Goal: Communication & Community: Answer question/provide support

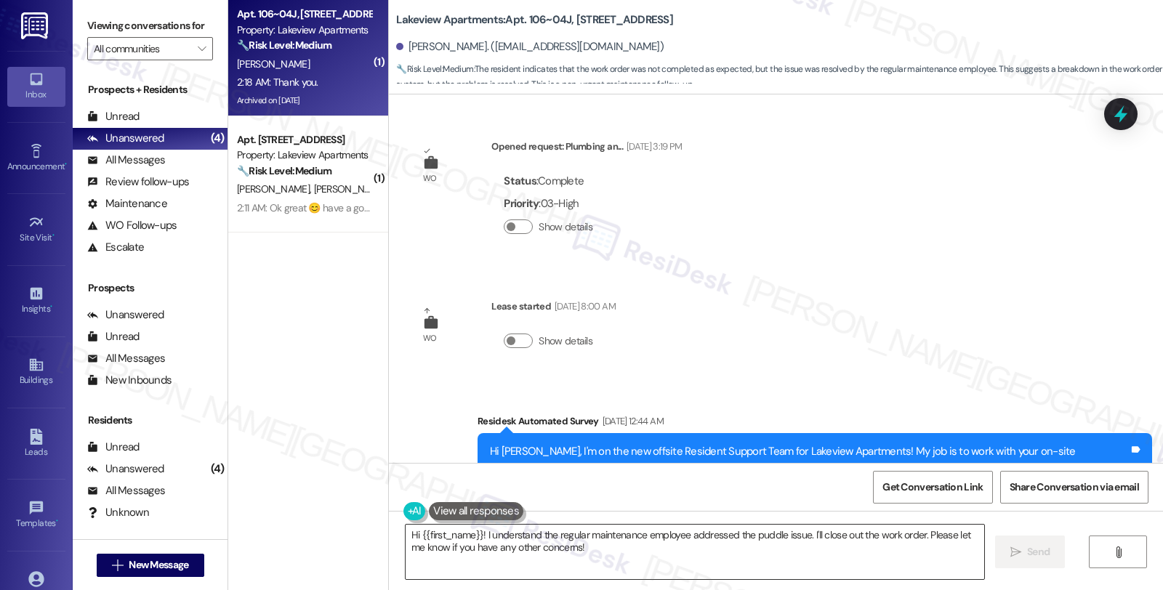
scroll to position [7028, 0]
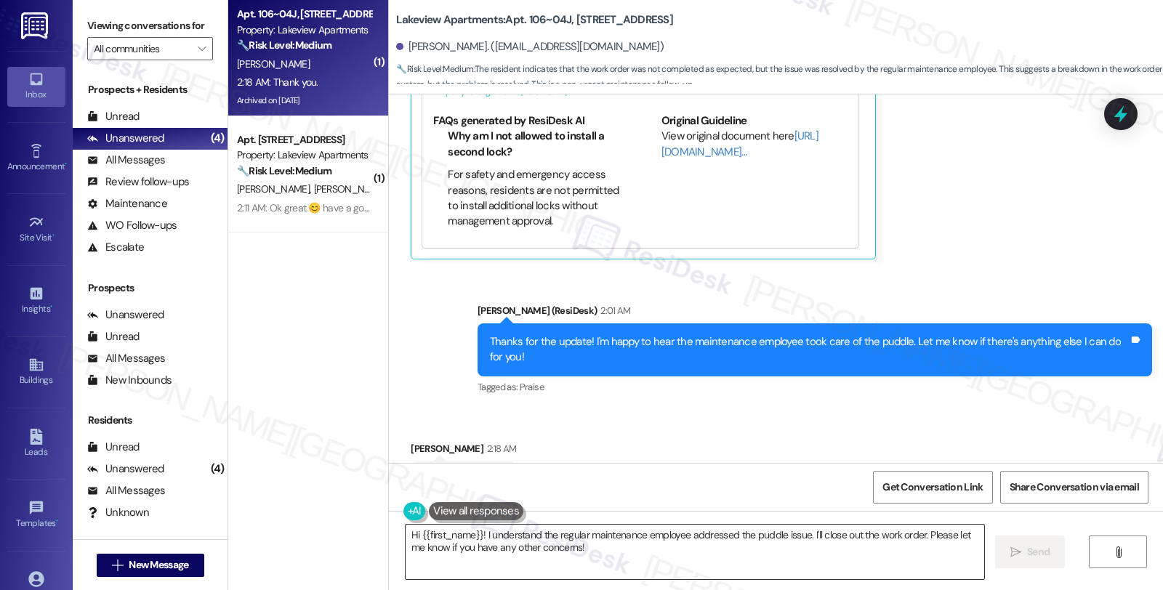
click at [406, 536] on textarea "Hi {{first_name}}! I understand the regular maintenance employee addressed the …" at bounding box center [695, 552] width 579 height 55
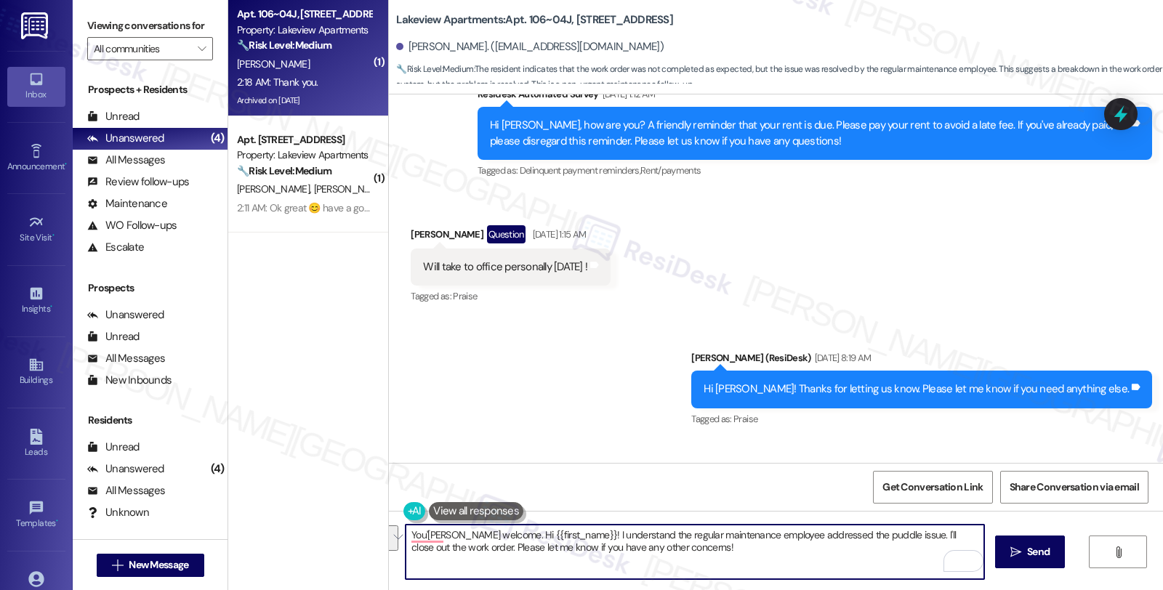
scroll to position [5412, 0]
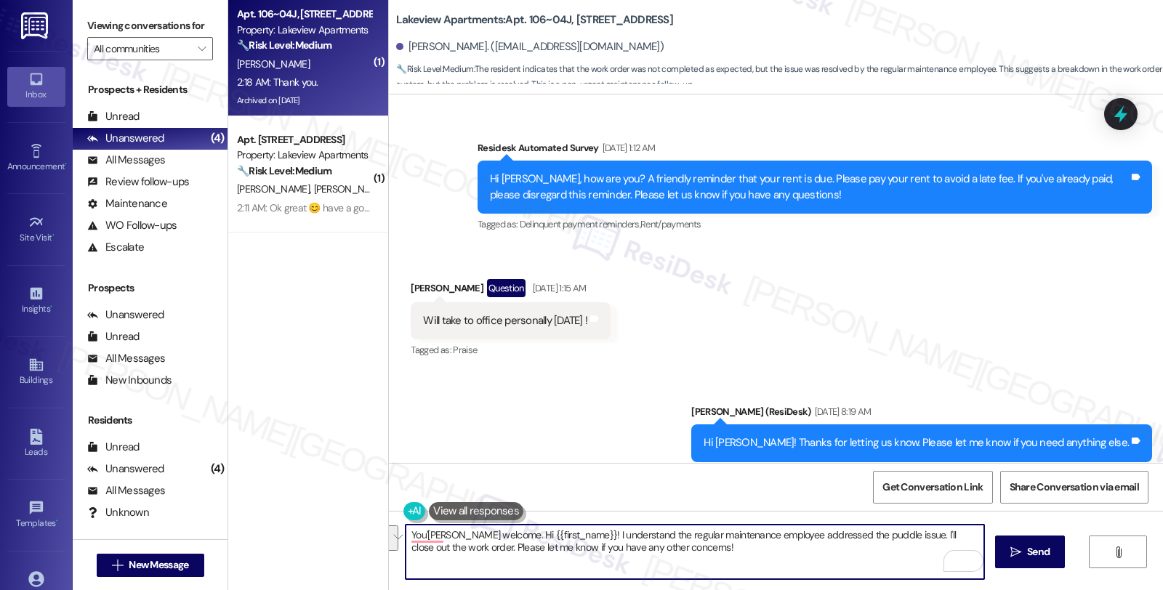
drag, startPoint x: 606, startPoint y: 556, endPoint x: 475, endPoint y: 535, distance: 133.3
click at [606, 556] on textarea "You'[PERSON_NAME] welcome. Hi {{first_name}}! I understand the regular maintena…" at bounding box center [695, 552] width 579 height 55
drag, startPoint x: 471, startPoint y: 533, endPoint x: 727, endPoint y: 576, distance: 259.5
click at [727, 576] on textarea "You're welcome. Hi {{first_name}}! I understand the regular maintenance employe…" at bounding box center [695, 552] width 579 height 55
paste textarea "Should you have other concerns, please feel free to reach out."
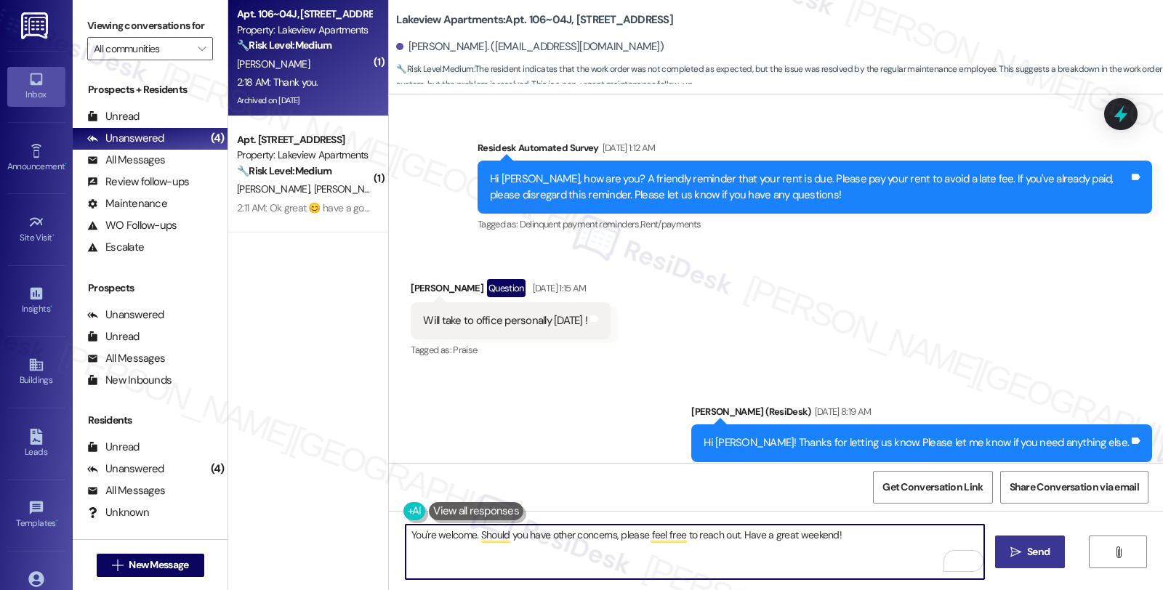
type textarea "You're welcome. Should you have other concerns, please feel free to reach out. …"
click at [1021, 543] on button " Send" at bounding box center [1030, 552] width 71 height 33
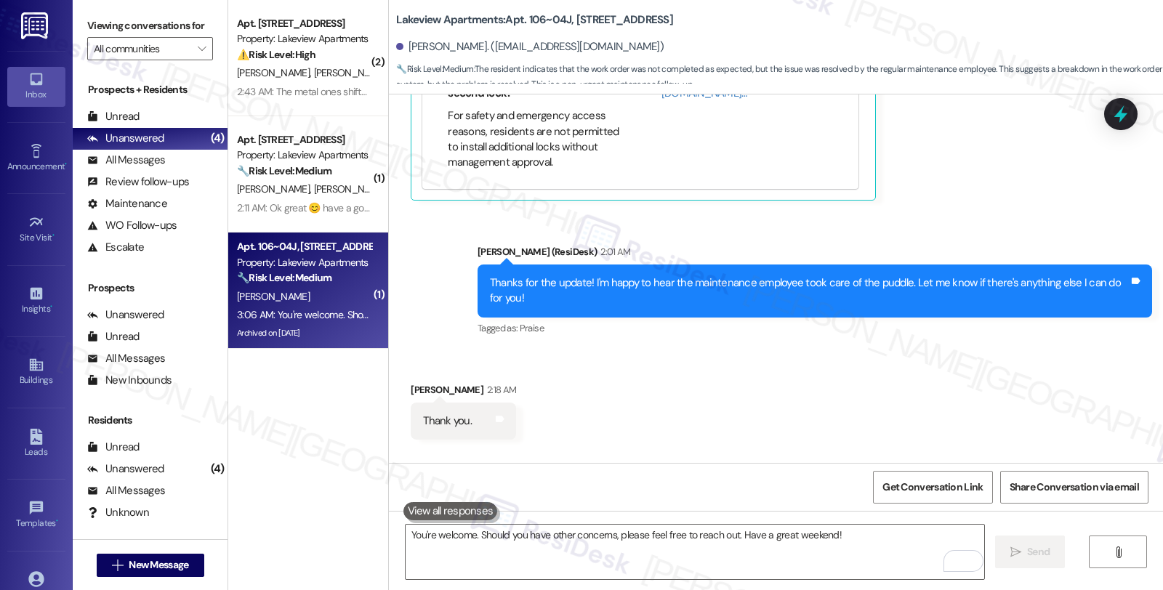
scroll to position [7129, 0]
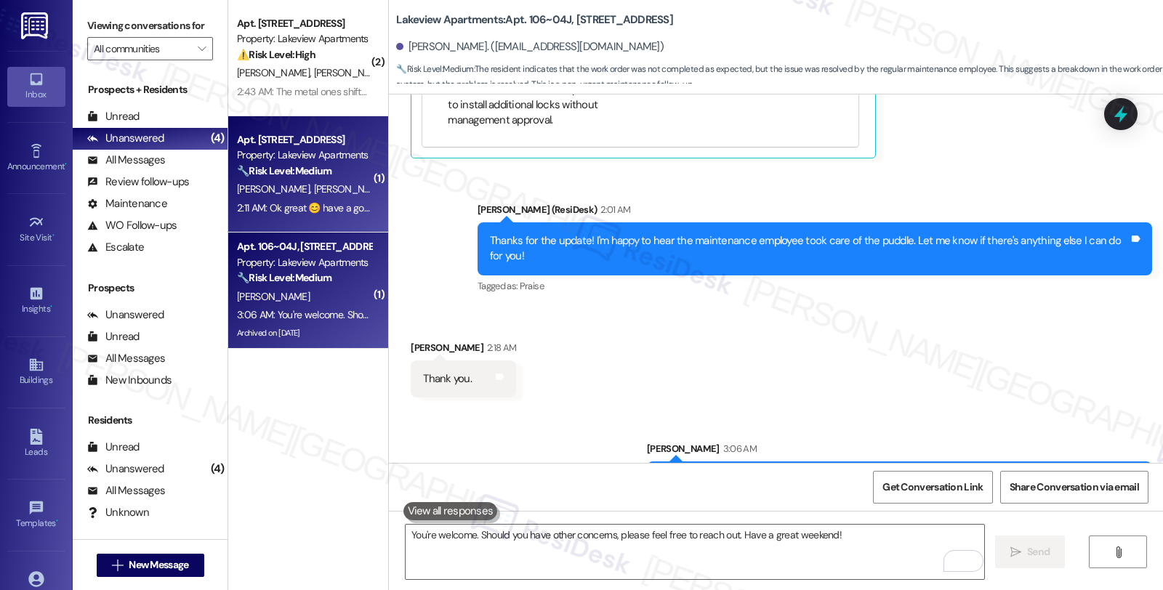
click at [343, 185] on div "[PERSON_NAME] [PERSON_NAME]" at bounding box center [304, 189] width 137 height 18
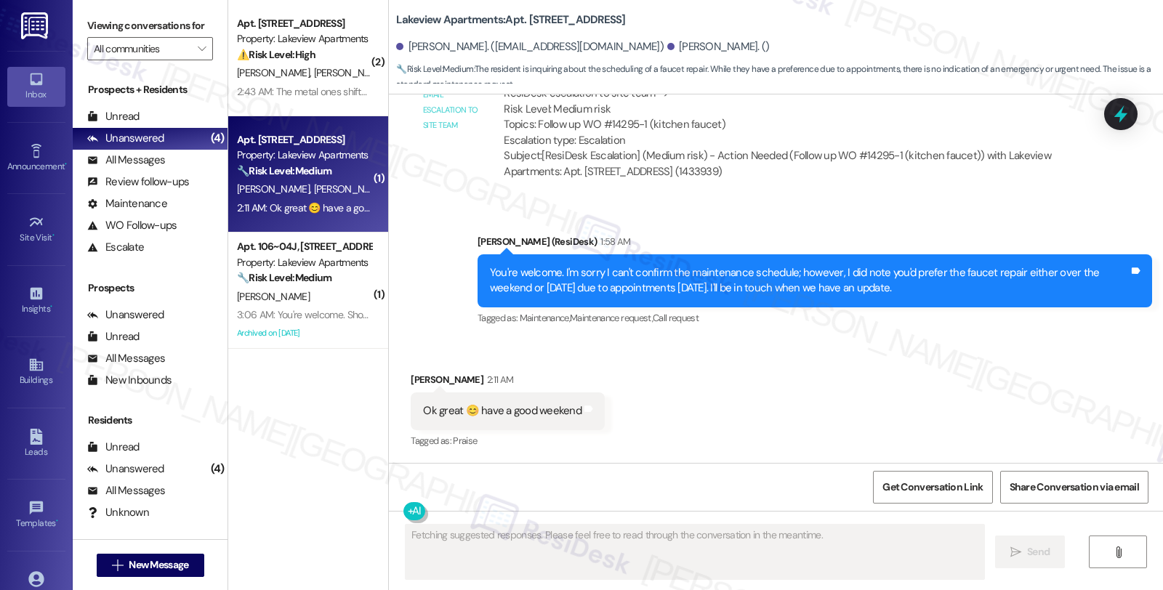
scroll to position [3339, 0]
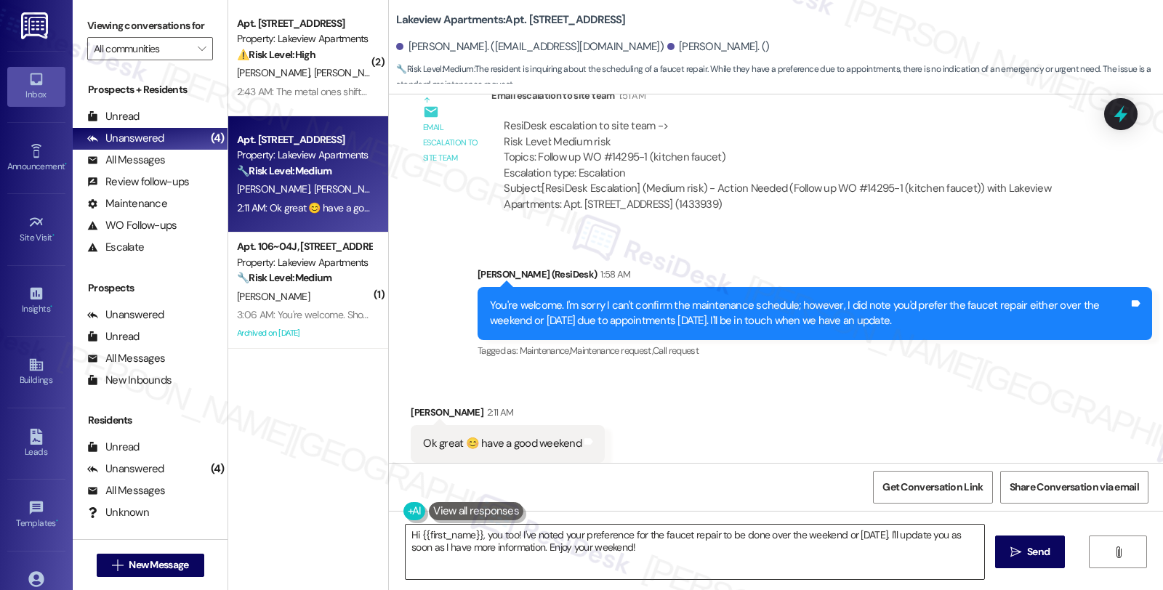
click at [406, 538] on textarea "Hi {{first_name}}, you too! I've noted your preference for the faucet repair to…" at bounding box center [695, 552] width 579 height 55
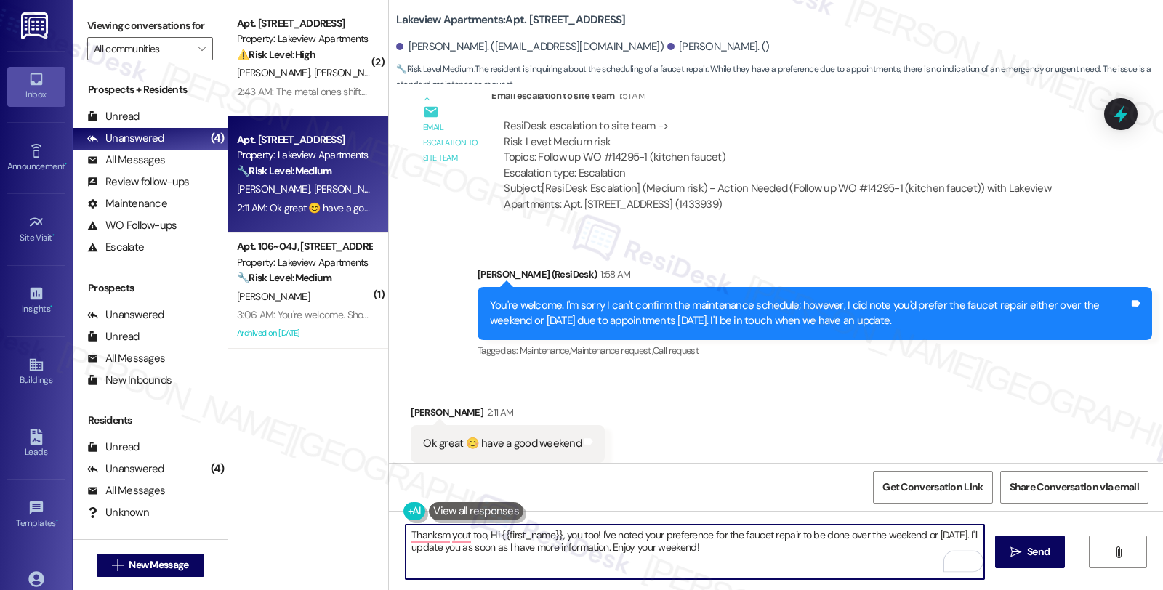
click at [416, 405] on div "[PERSON_NAME] 2:11 AM" at bounding box center [508, 415] width 194 height 20
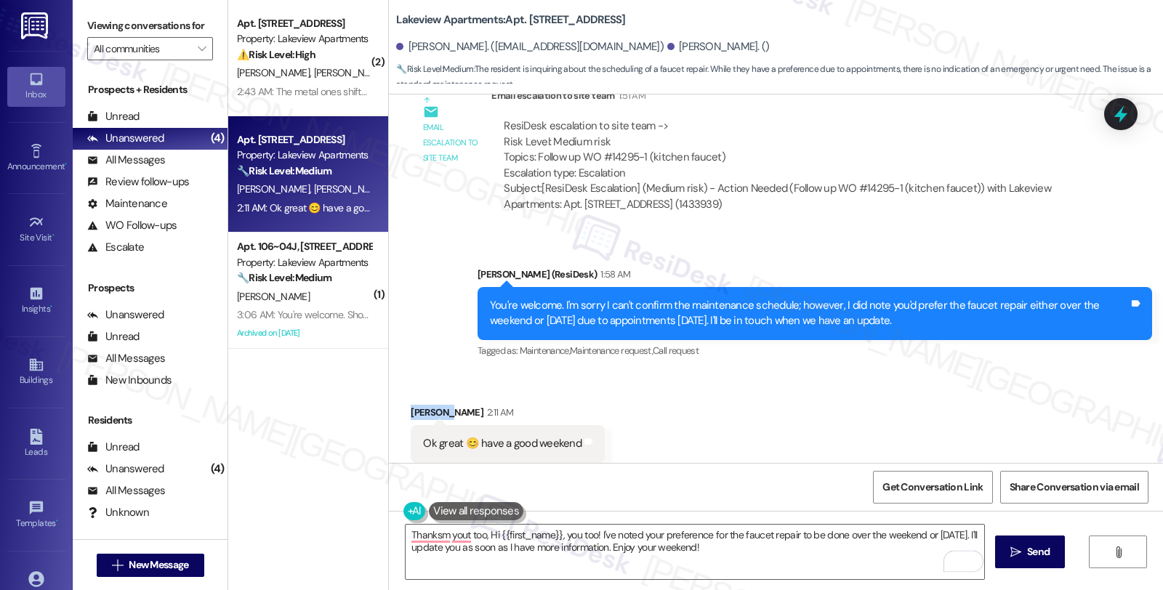
click at [416, 405] on div "[PERSON_NAME] 2:11 AM" at bounding box center [508, 415] width 194 height 20
copy div "[PERSON_NAME]"
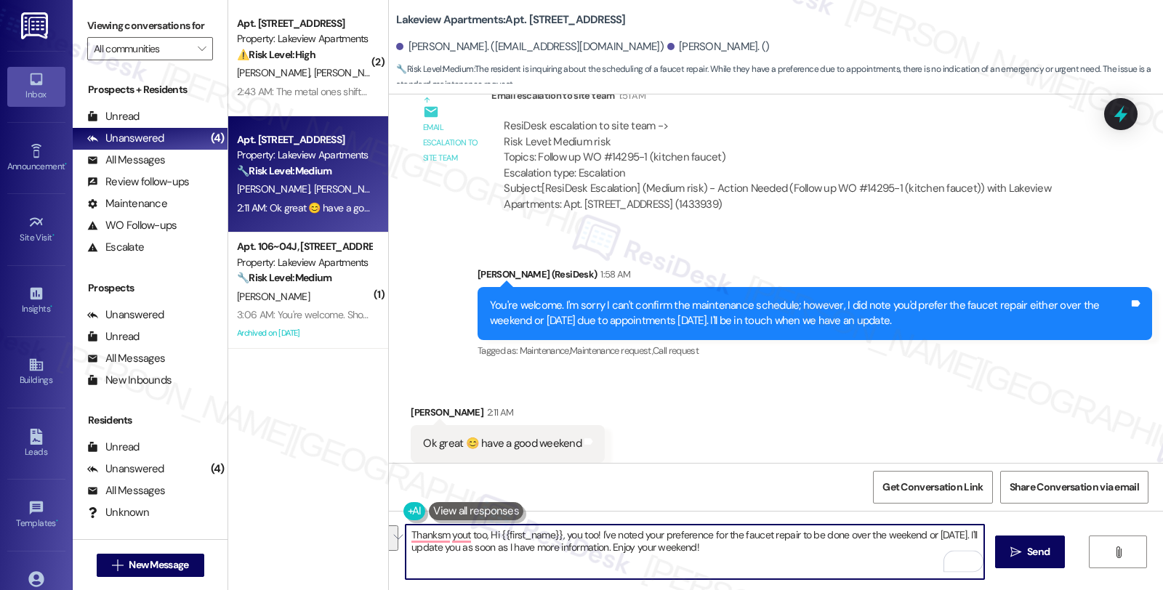
drag, startPoint x: 483, startPoint y: 532, endPoint x: 848, endPoint y: 592, distance: 369.8
click at [848, 590] on html "Inbox Go to Inbox Announcement • Send A Text Announcement Site Visit • Go to Si…" at bounding box center [581, 295] width 1163 height 590
paste textarea "[PERSON_NAME]"
type textarea "Thanks, you too, [PERSON_NAME] 😊"
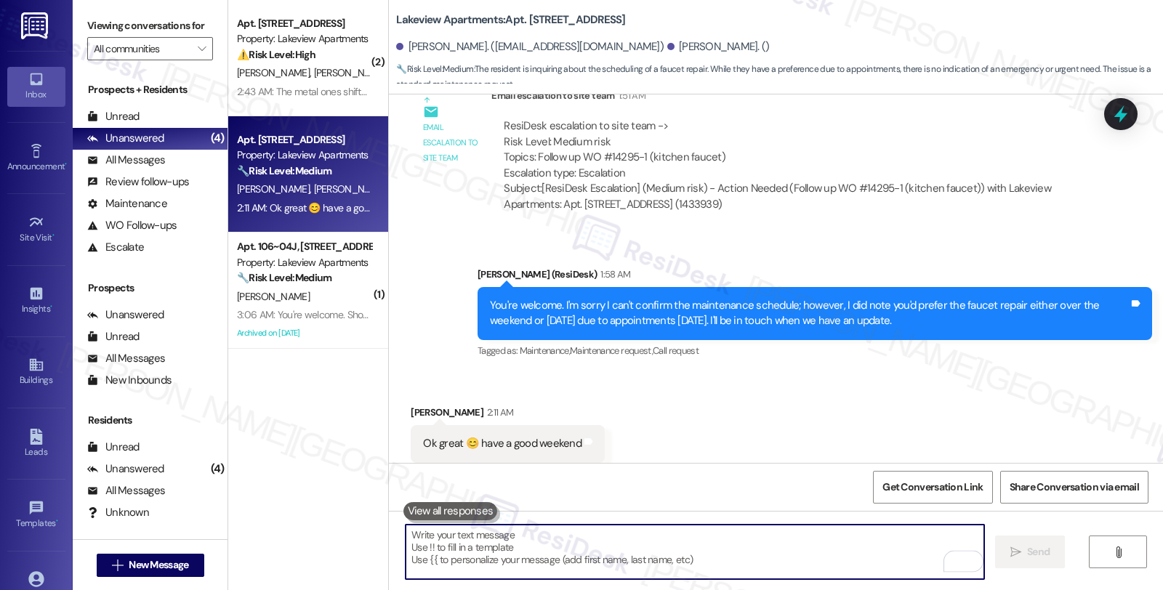
scroll to position [3441, 0]
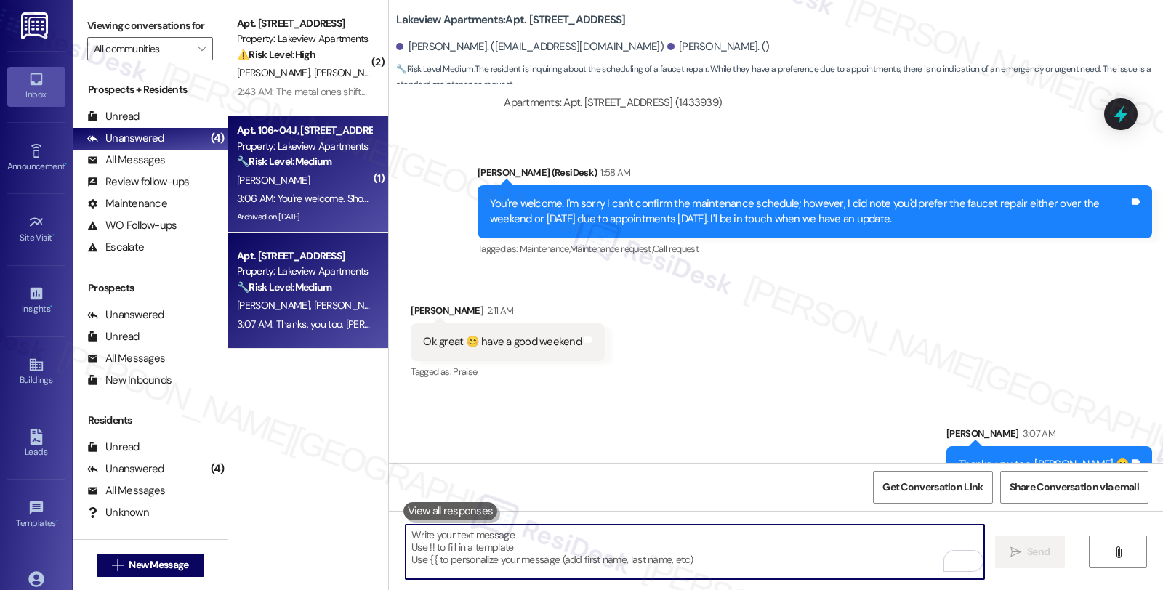
click at [321, 154] on div "🔧 Risk Level: Medium The resident indicates that the original work order was no…" at bounding box center [304, 161] width 135 height 15
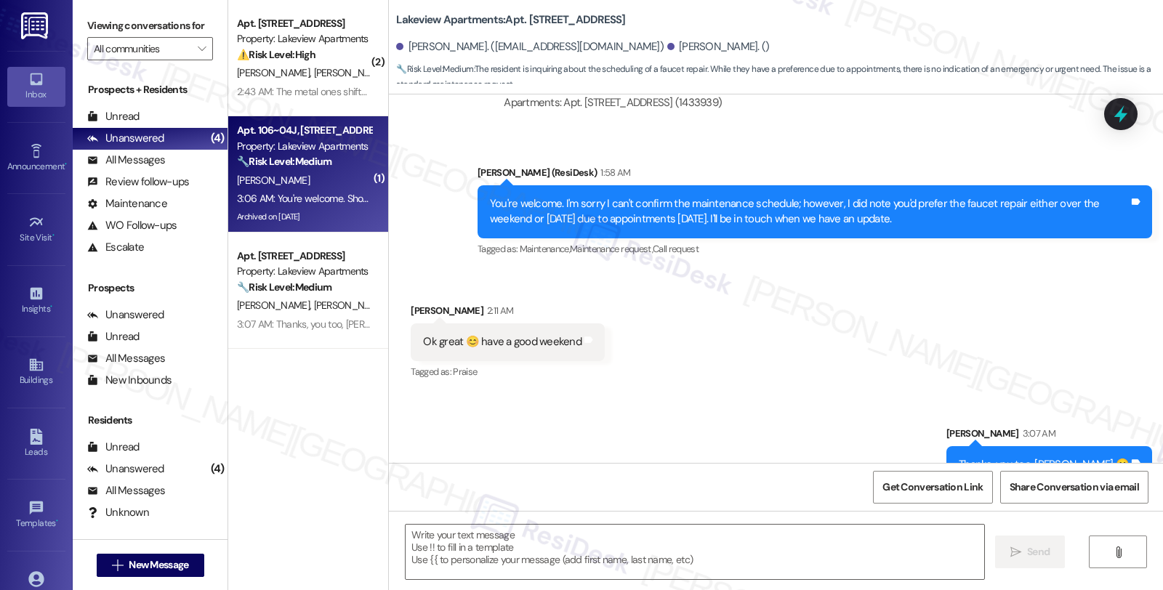
type textarea "Fetching suggested responses. Please feel free to read through the conversation…"
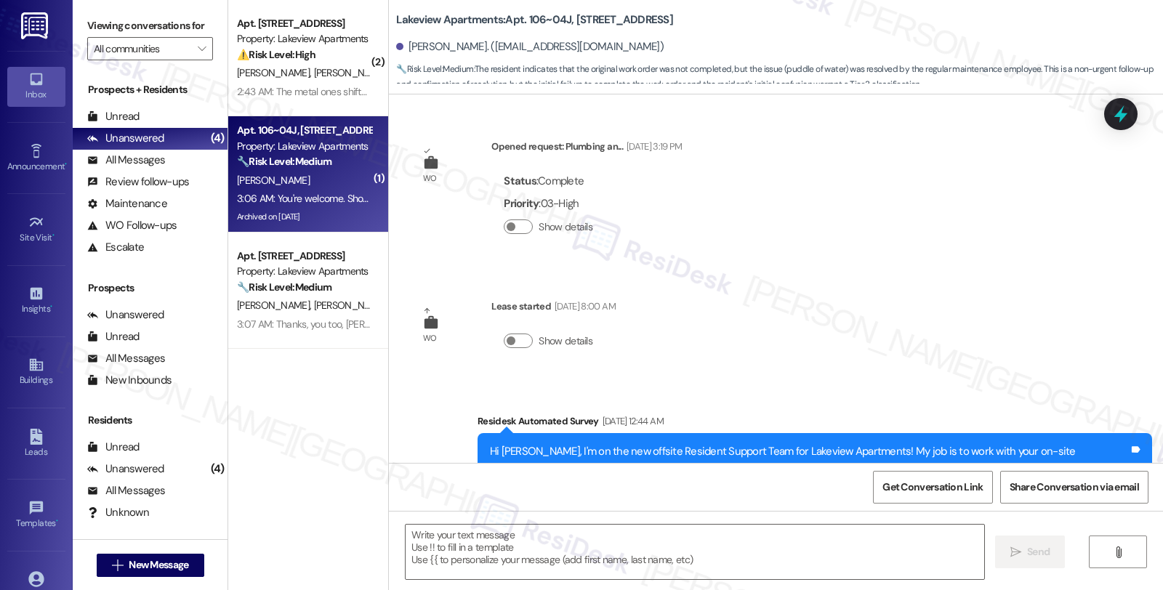
type textarea "Fetching suggested responses. Please feel free to read through the conversation…"
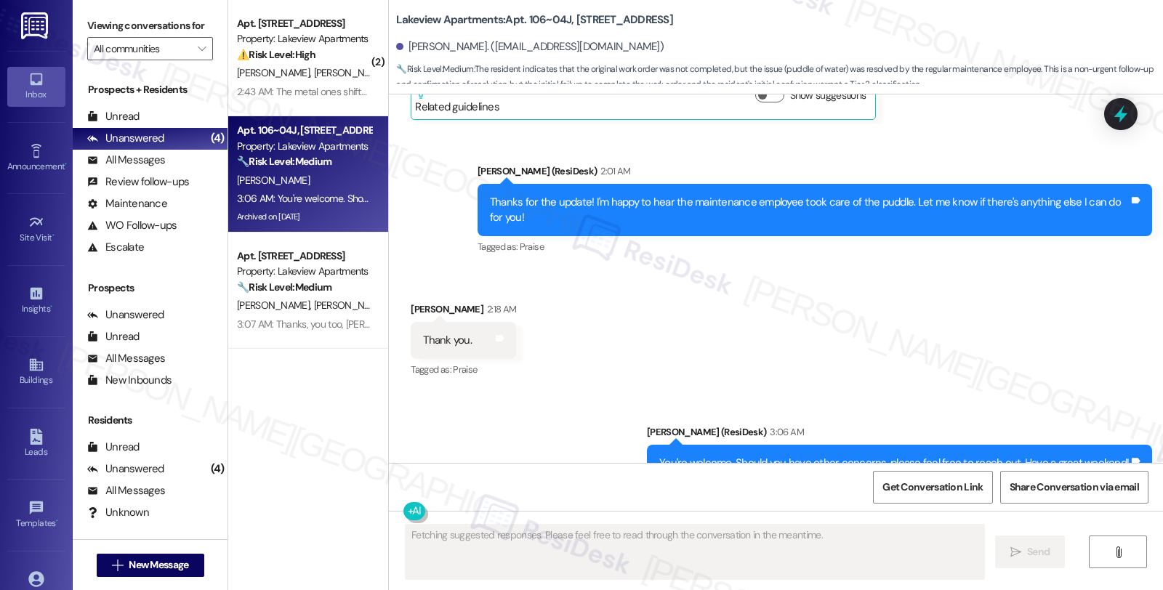
scroll to position [6939, 0]
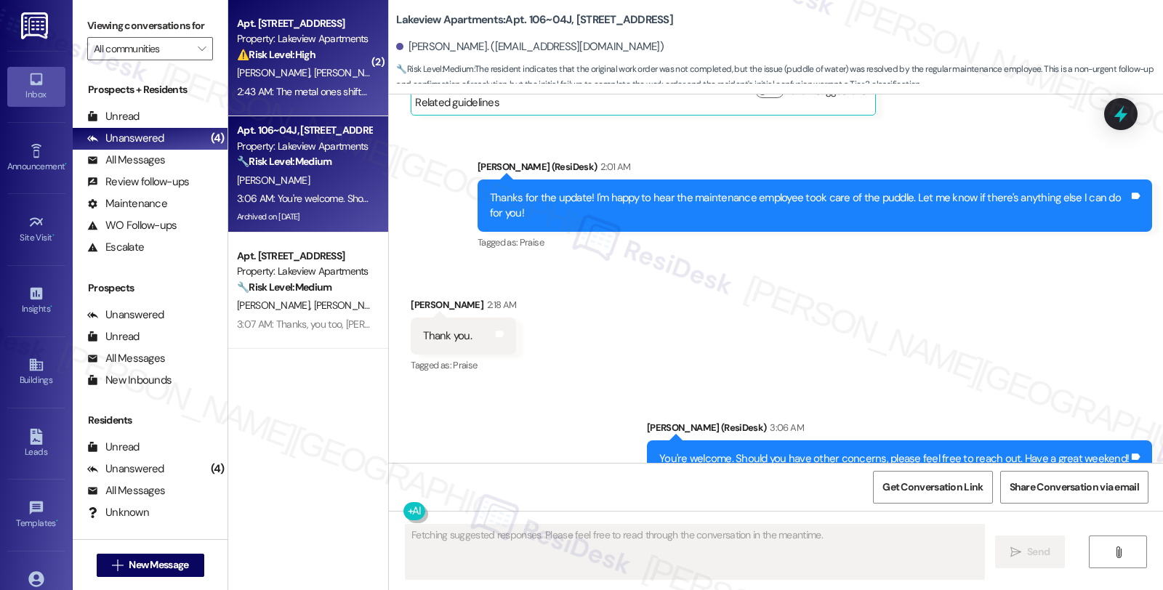
click at [337, 68] on div "[PERSON_NAME] [PERSON_NAME]" at bounding box center [304, 73] width 137 height 18
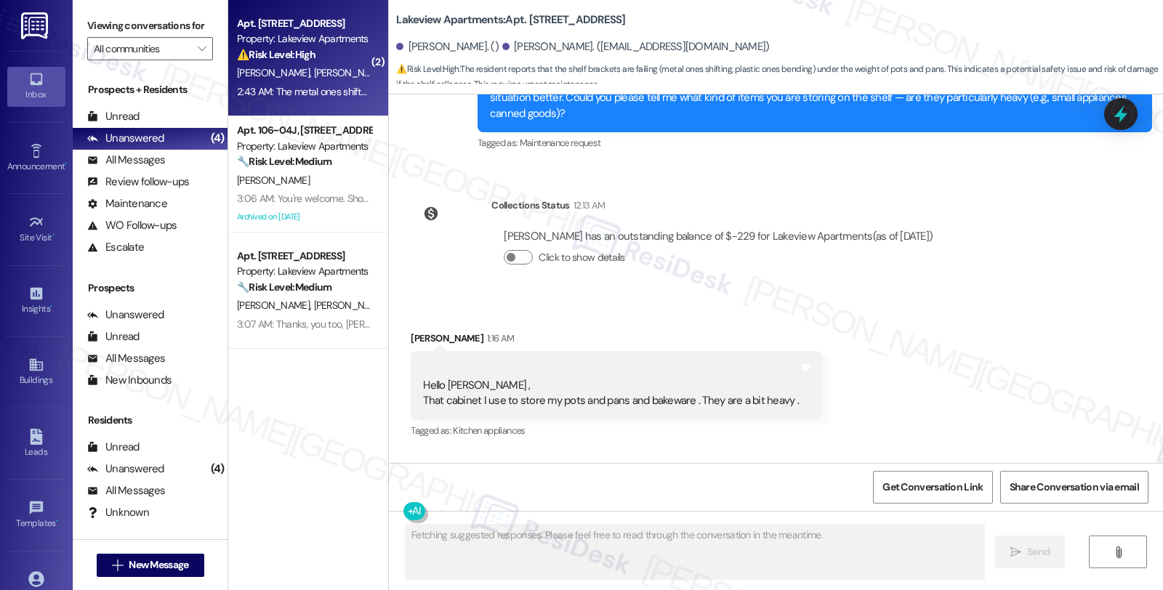
scroll to position [2574, 0]
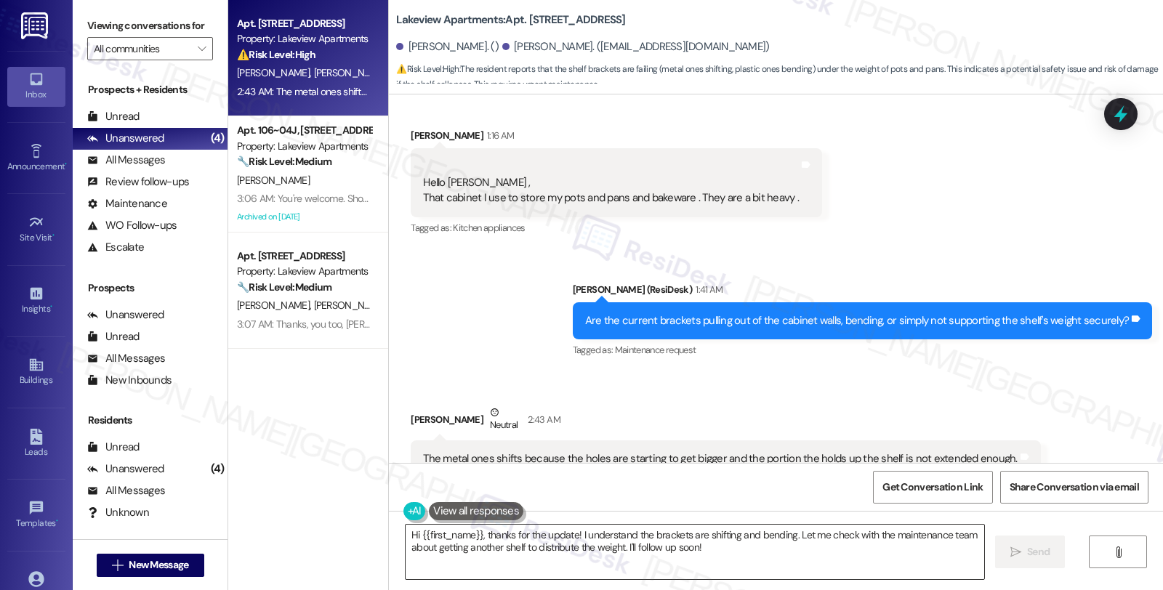
click at [502, 545] on textarea "Hi {{first_name}}, thanks for the update! I understand the brackets are shiftin…" at bounding box center [695, 552] width 579 height 55
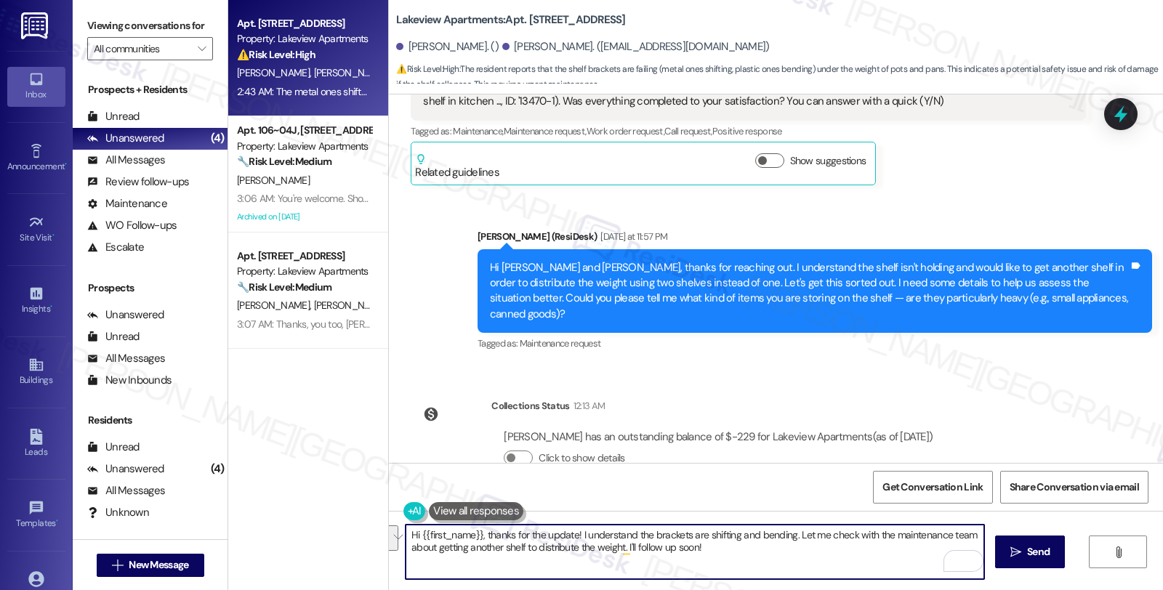
scroll to position [2169, 0]
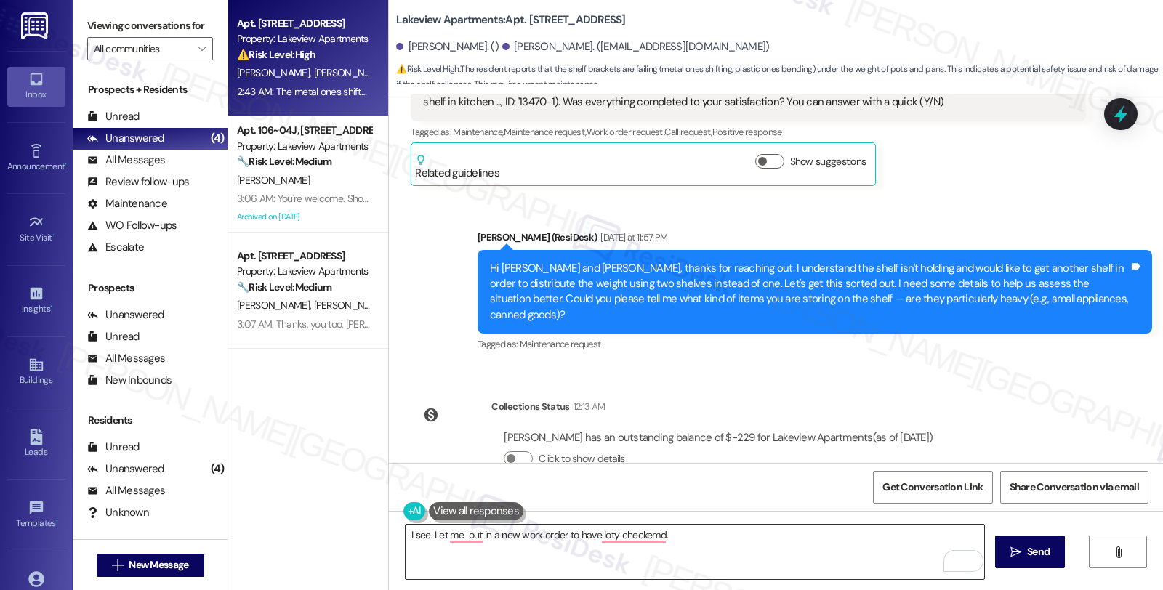
click at [707, 538] on textarea "I see. Let me out in a new work order to have ioty checkemd." at bounding box center [695, 552] width 579 height 55
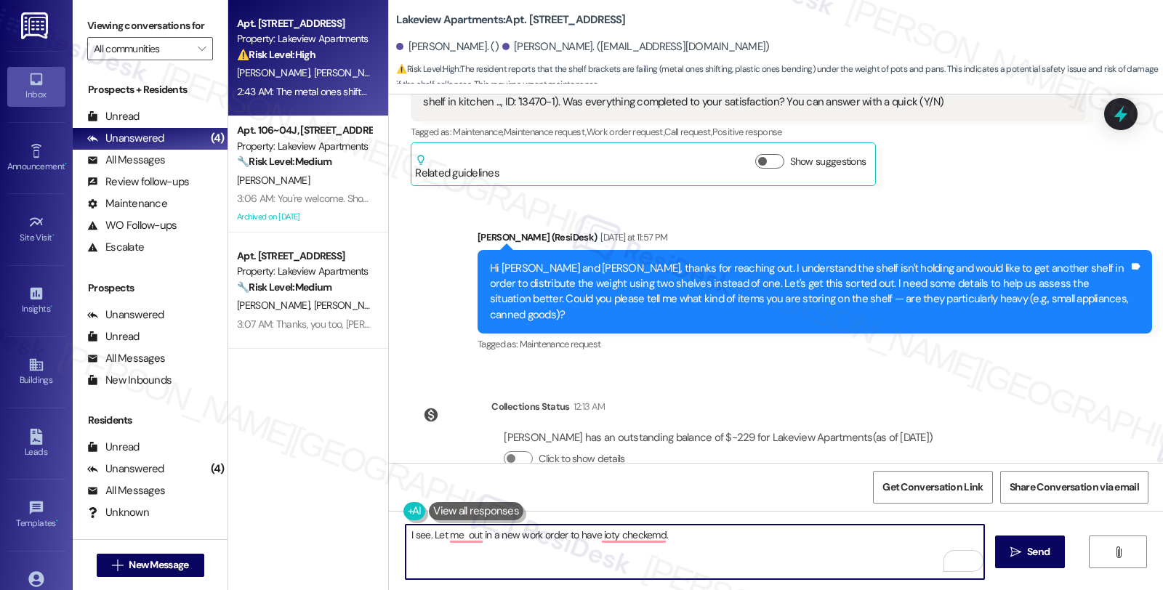
paste textarea "Do we have your permission to enter during your absence? Also, do you have pets…"
click at [462, 529] on textarea "I see. Let me out in a new work order to have it checked. Do we have your permi…" at bounding box center [695, 552] width 579 height 55
type textarea "I see. Let me put in a new work order to have it checked. Do we have your permi…"
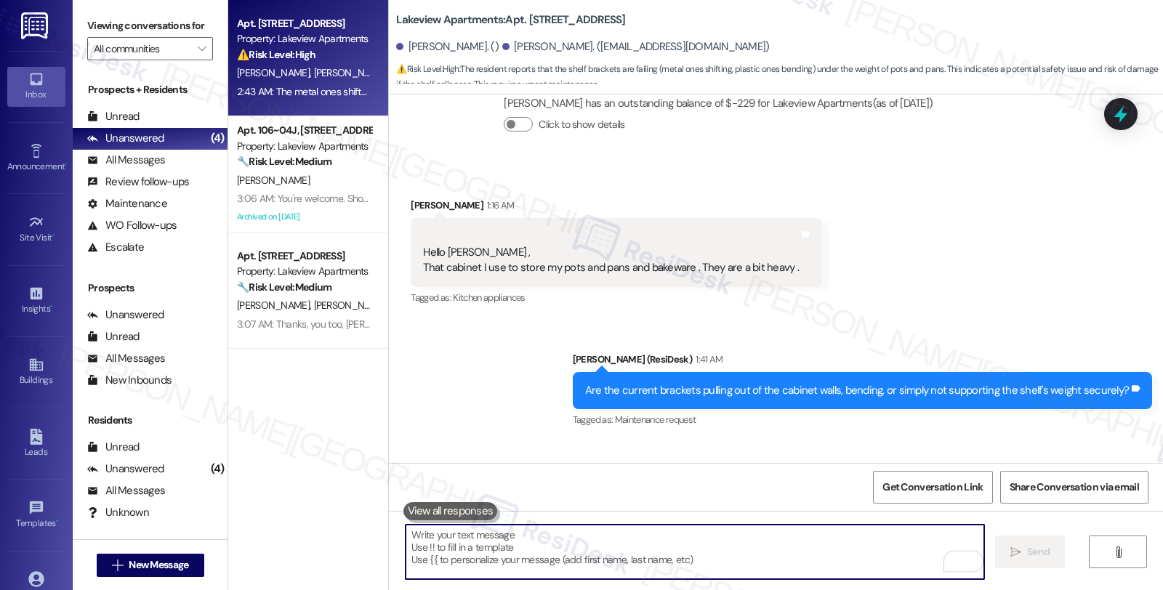
scroll to position [2574, 0]
